Goal: Information Seeking & Learning: Learn about a topic

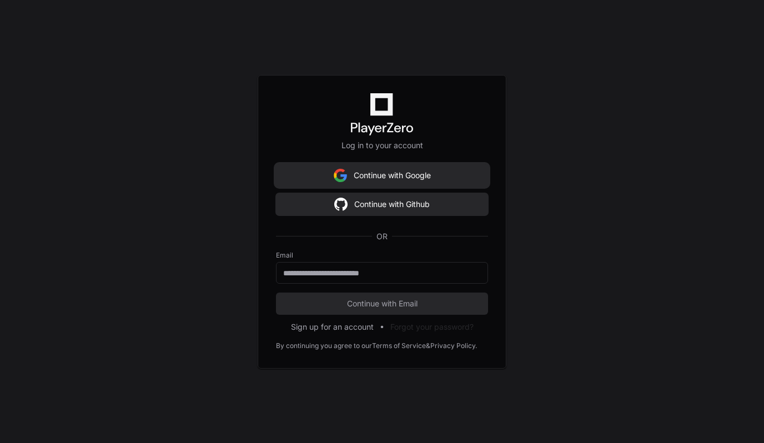
click at [410, 173] on button "Continue with Google" at bounding box center [382, 175] width 212 height 22
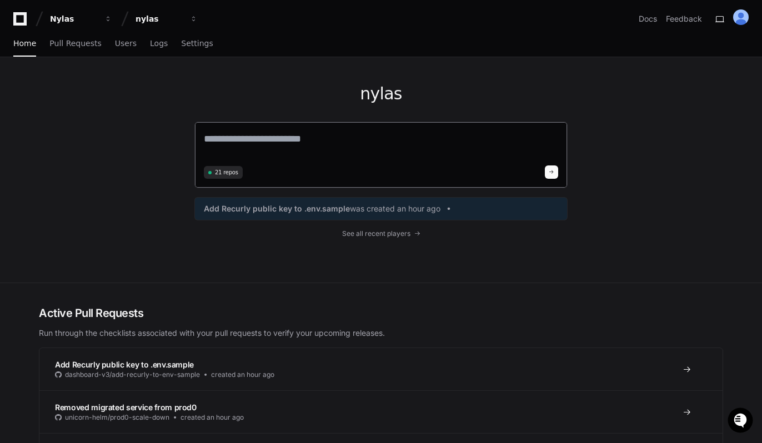
click at [283, 142] on textarea at bounding box center [381, 146] width 354 height 31
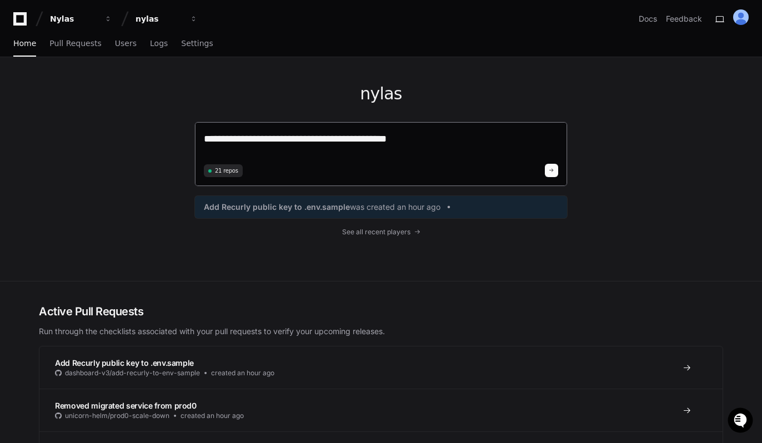
type textarea "**********"
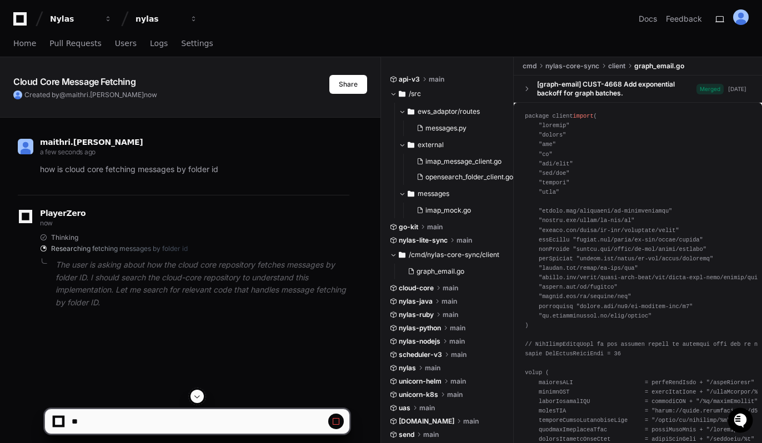
click at [131, 263] on p "The user is asking about how the cloud core repository fetches messages by fold…" at bounding box center [203, 284] width 294 height 51
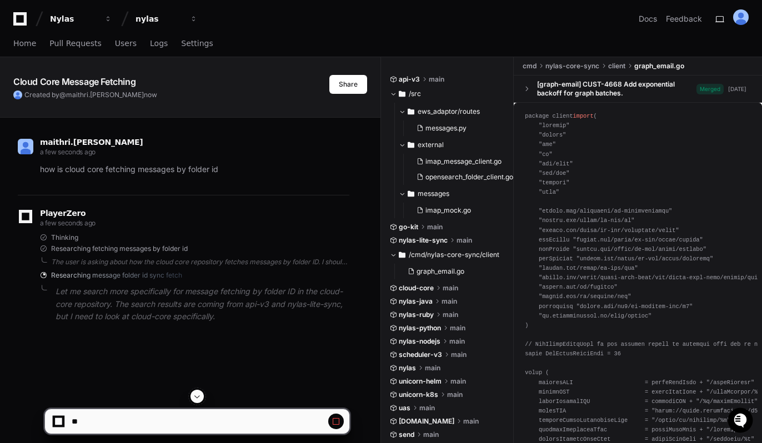
click at [341, 422] on button at bounding box center [336, 422] width 16 height 16
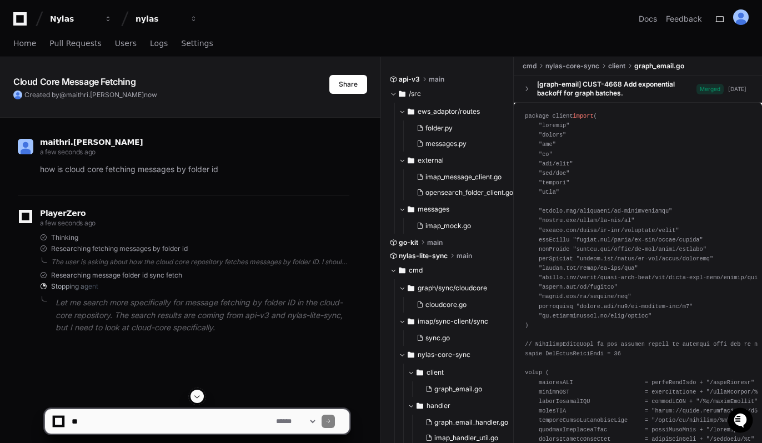
click at [82, 423] on textarea at bounding box center [171, 421] width 204 height 24
type textarea "**********"
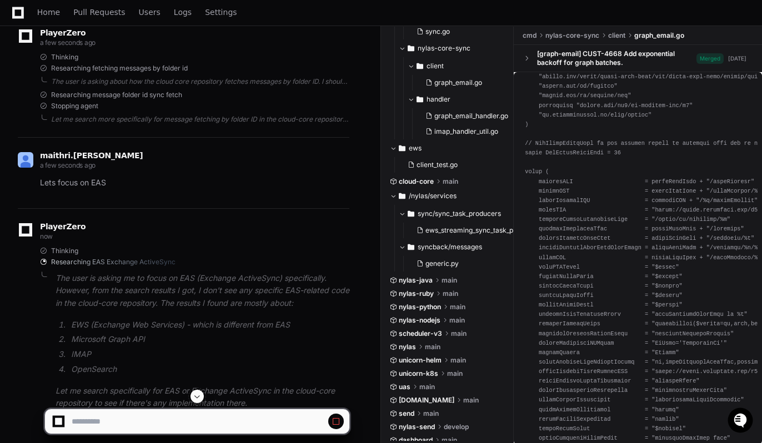
scroll to position [335, 0]
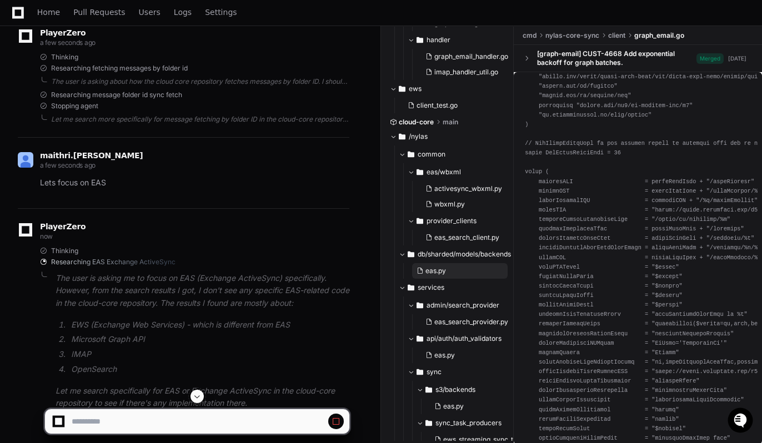
click at [442, 269] on span "eas.py" at bounding box center [435, 271] width 21 height 9
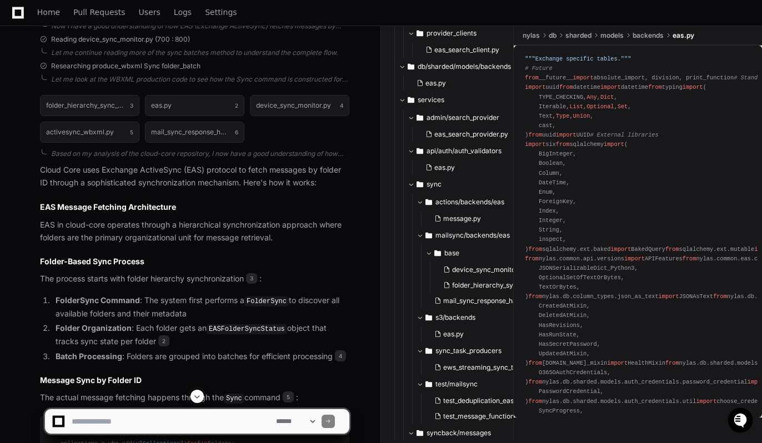
scroll to position [490, 0]
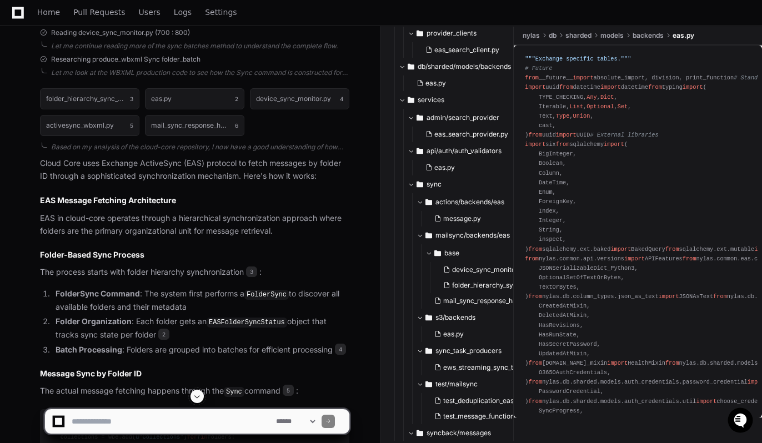
drag, startPoint x: 252, startPoint y: 293, endPoint x: 285, endPoint y: 297, distance: 33.5
click at [285, 297] on code "FolderSync" at bounding box center [266, 295] width 44 height 10
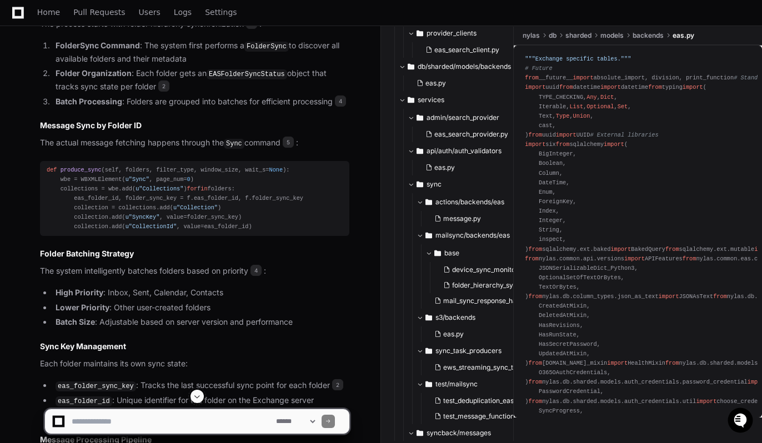
scroll to position [716, 0]
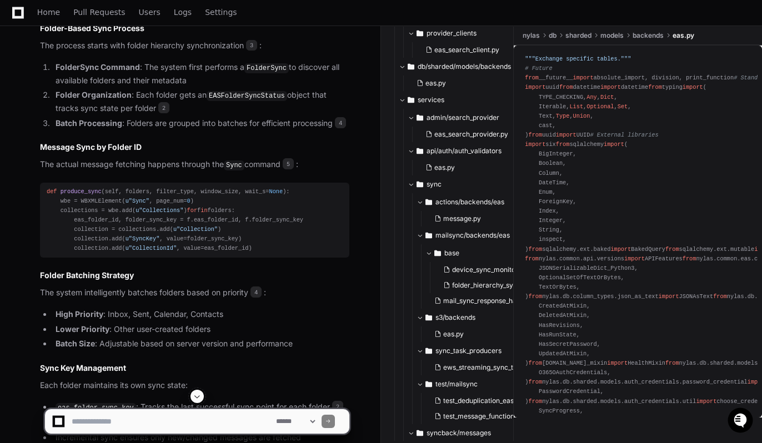
drag, startPoint x: 252, startPoint y: 66, endPoint x: 288, endPoint y: 68, distance: 36.2
click at [288, 68] on code "FolderSync" at bounding box center [266, 68] width 44 height 10
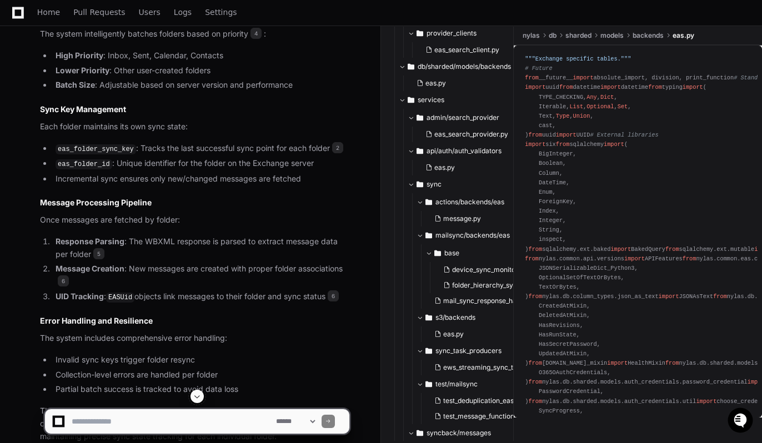
scroll to position [976, 0]
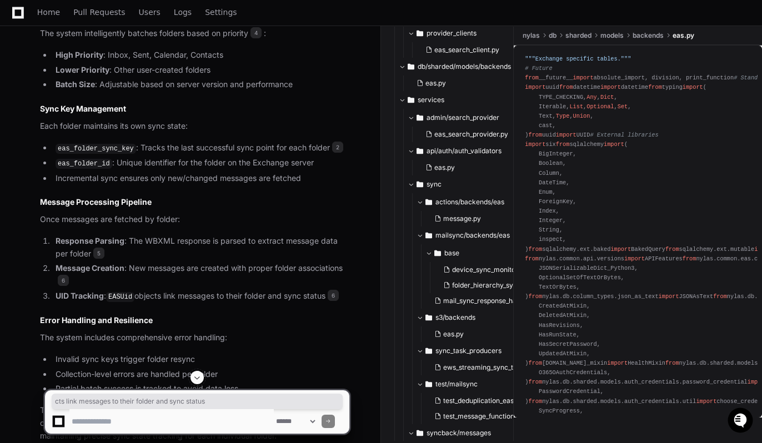
drag, startPoint x: 155, startPoint y: 315, endPoint x: 333, endPoint y: 315, distance: 177.7
click at [333, 303] on li "UID Tracking : EASUid objects link messages to their folder and sync status 6" at bounding box center [200, 296] width 297 height 13
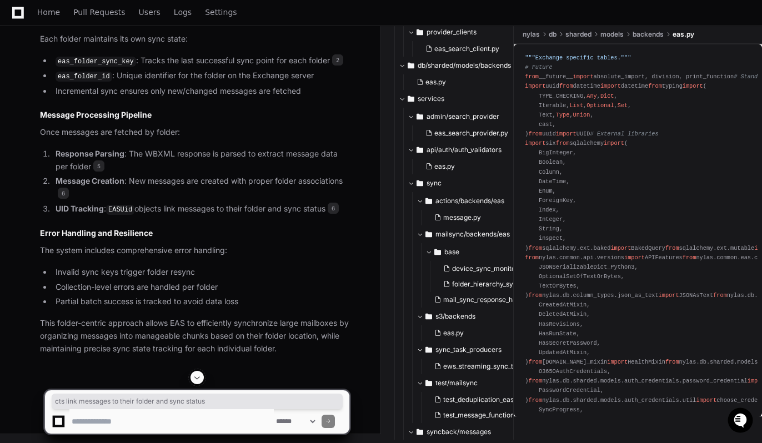
scroll to position [1083, 0]
drag, startPoint x: 57, startPoint y: 284, endPoint x: 222, endPoint y: 283, distance: 165.5
click at [222, 283] on li "Collection-level errors are handled per folder" at bounding box center [200, 287] width 297 height 13
click at [77, 290] on li "Collection-level errors are handled per folder" at bounding box center [200, 287] width 297 height 13
drag, startPoint x: 56, startPoint y: 287, endPoint x: 141, endPoint y: 289, distance: 85.0
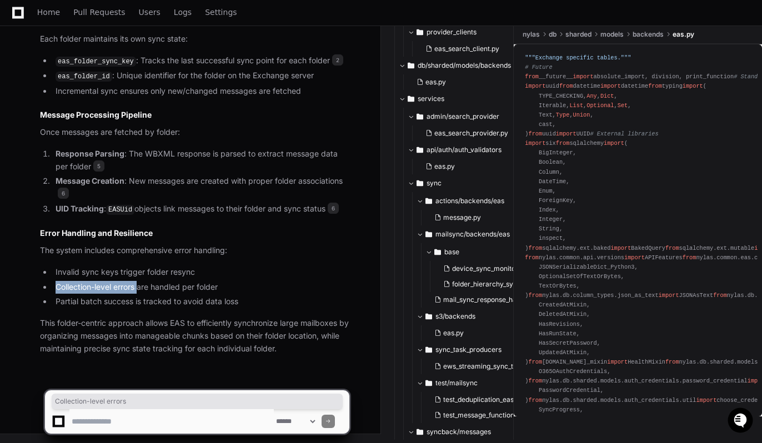
click at [141, 289] on li "Collection-level errors are handled per folder" at bounding box center [200, 287] width 297 height 13
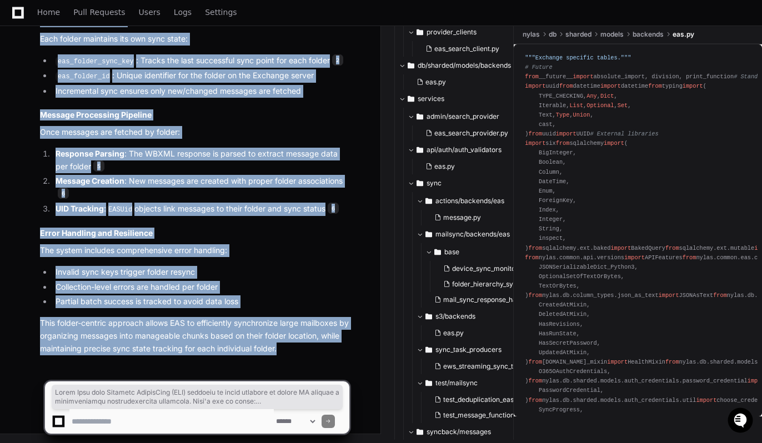
drag, startPoint x: 39, startPoint y: 218, endPoint x: 319, endPoint y: 343, distance: 306.5
copy article "Cloud Core uses Exchange ActiveSync (EAS) protocol to fetch messages by folder …"
